Goal: Transaction & Acquisition: Purchase product/service

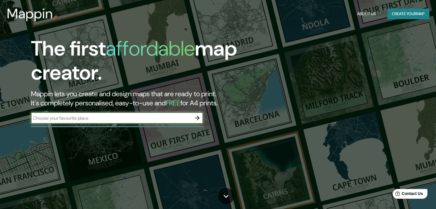
click at [129, 120] on input "text" at bounding box center [111, 118] width 160 height 7
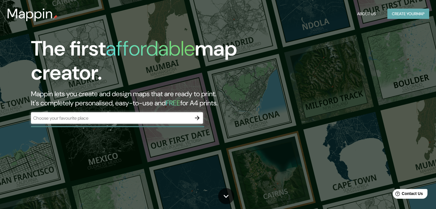
click at [395, 17] on button "Create your map" at bounding box center [408, 14] width 42 height 11
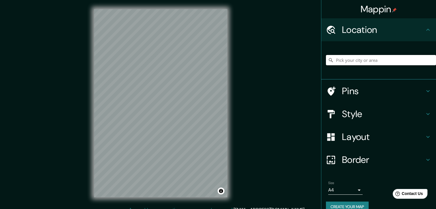
click at [347, 62] on input "Pick your city or area" at bounding box center [381, 60] width 110 height 10
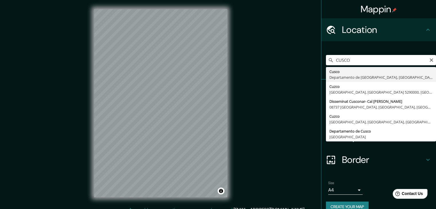
type input "Cusco, [GEOGRAPHIC_DATA], [GEOGRAPHIC_DATA]"
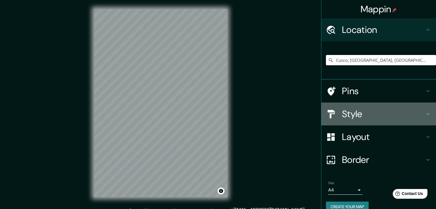
click at [342, 115] on h4 "Style" at bounding box center [383, 113] width 83 height 11
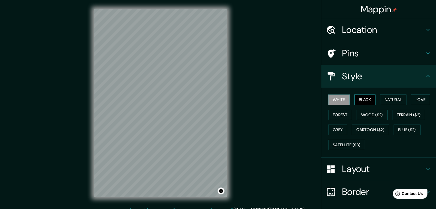
click at [356, 101] on button "Black" at bounding box center [364, 100] width 21 height 11
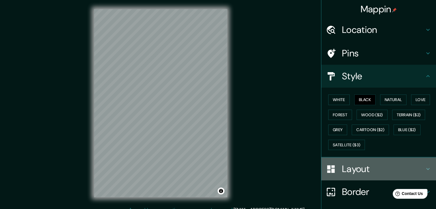
click at [352, 168] on h4 "Layout" at bounding box center [383, 168] width 83 height 11
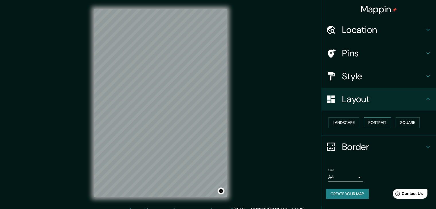
click at [377, 121] on button "Portrait" at bounding box center [377, 122] width 27 height 11
click at [348, 122] on button "Landscape" at bounding box center [343, 122] width 31 height 11
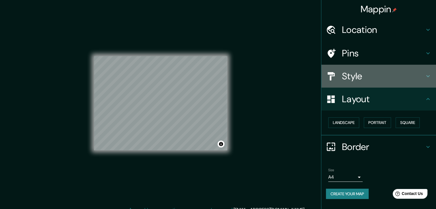
click at [354, 74] on h4 "Style" at bounding box center [383, 75] width 83 height 11
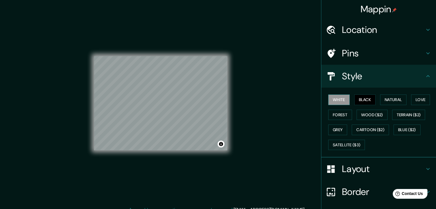
click at [339, 100] on button "White" at bounding box center [338, 100] width 21 height 11
click at [396, 95] on button "Natural" at bounding box center [393, 100] width 26 height 11
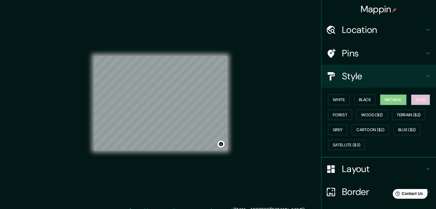
click at [412, 97] on button "Love" at bounding box center [420, 100] width 19 height 11
click at [389, 98] on button "Natural" at bounding box center [393, 100] width 26 height 11
click at [330, 113] on button "Forest" at bounding box center [340, 115] width 24 height 11
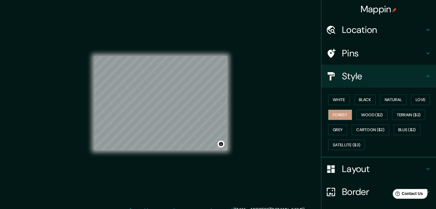
click at [350, 114] on div "White Black Natural Love Forest Wood ($2) Terrain ($2) Grey Cartoon ($2) Blue (…" at bounding box center [381, 122] width 110 height 60
click at [359, 114] on button "Wood ($2)" at bounding box center [371, 115] width 31 height 11
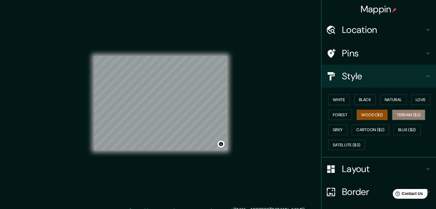
click at [413, 117] on button "Terrain ($2)" at bounding box center [408, 115] width 33 height 11
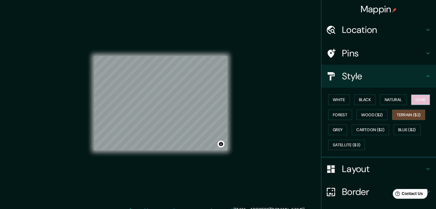
click at [418, 102] on button "Love" at bounding box center [420, 100] width 19 height 11
click at [392, 99] on button "Natural" at bounding box center [393, 100] width 26 height 11
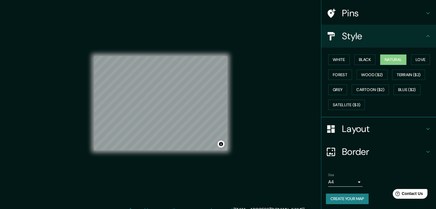
scroll to position [41, 0]
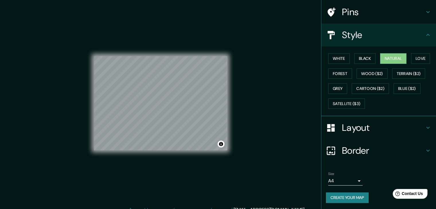
drag, startPoint x: 349, startPoint y: 193, endPoint x: 348, endPoint y: 183, distance: 9.5
click at [348, 184] on div "Size A4 single Create your map" at bounding box center [378, 189] width 105 height 38
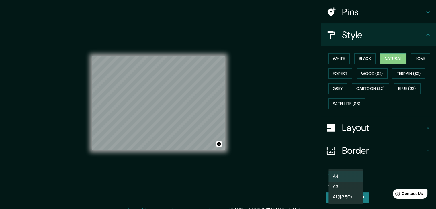
click at [349, 181] on body "Mappin Location [GEOGRAPHIC_DATA], [GEOGRAPHIC_DATA], [GEOGRAPHIC_DATA] Pins St…" at bounding box center [218, 104] width 436 height 209
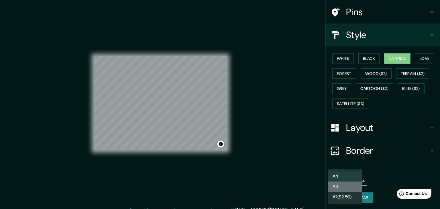
click at [350, 187] on li "A3" at bounding box center [345, 187] width 34 height 10
type input "a4"
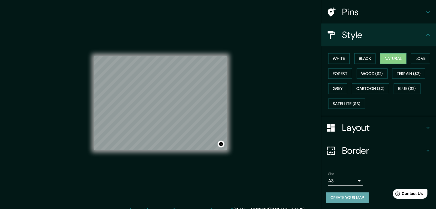
click at [352, 198] on button "Create your map" at bounding box center [347, 198] width 43 height 11
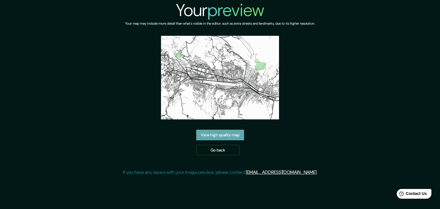
click at [232, 138] on link "View high quality map" at bounding box center [220, 135] width 48 height 11
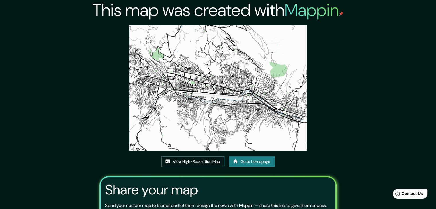
click at [190, 161] on link "View High-Resolution Map" at bounding box center [192, 161] width 63 height 11
